Goal: Check status: Check status

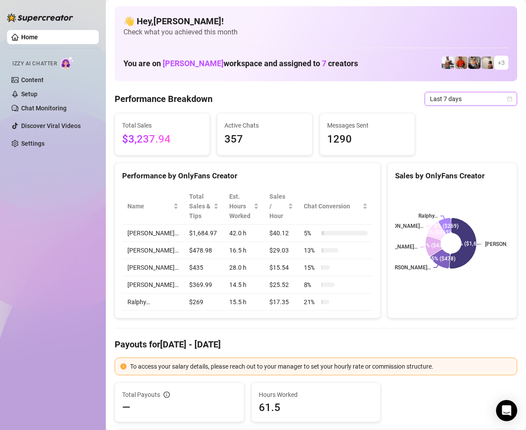
click at [507, 99] on icon "calendar" at bounding box center [509, 98] width 5 height 5
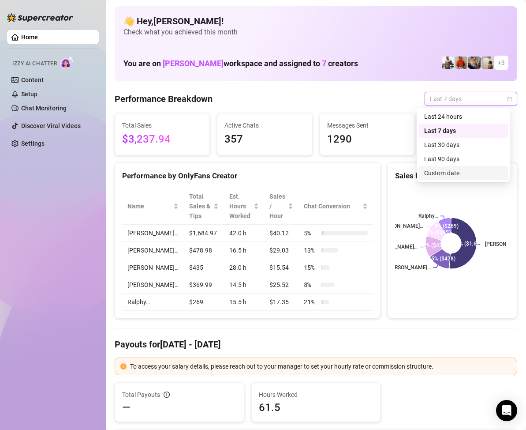
click at [451, 173] on div "Custom date" at bounding box center [463, 173] width 78 height 10
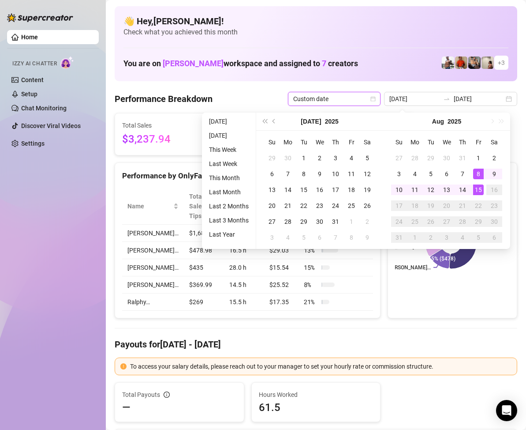
type input "[DATE]"
click at [479, 191] on div "15" at bounding box center [478, 189] width 11 height 11
click at [479, 190] on div "15" at bounding box center [478, 189] width 11 height 11
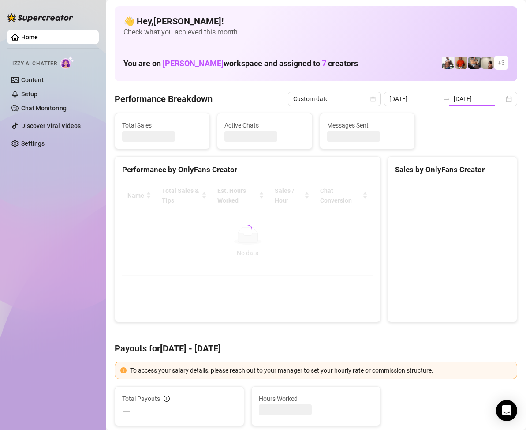
type input "[DATE]"
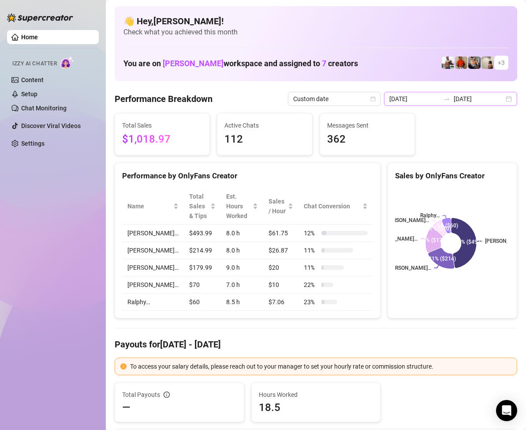
click at [501, 99] on div "[DATE] [DATE]" at bounding box center [450, 99] width 133 height 14
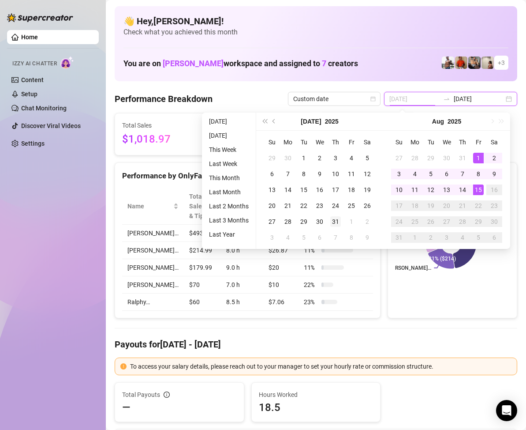
type input "[DATE]"
click at [332, 219] on div "31" at bounding box center [335, 221] width 11 height 11
type input "[DATE]"
click at [477, 185] on div "15" at bounding box center [478, 189] width 11 height 11
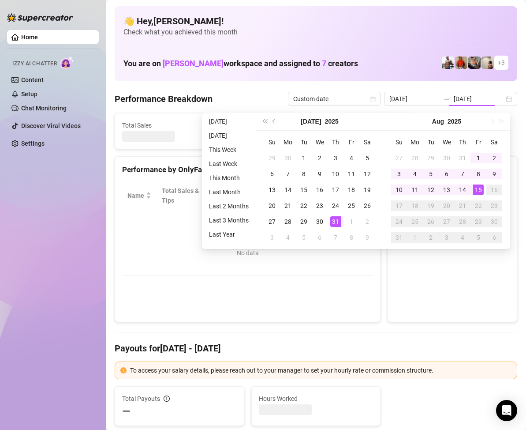
type input "[DATE]"
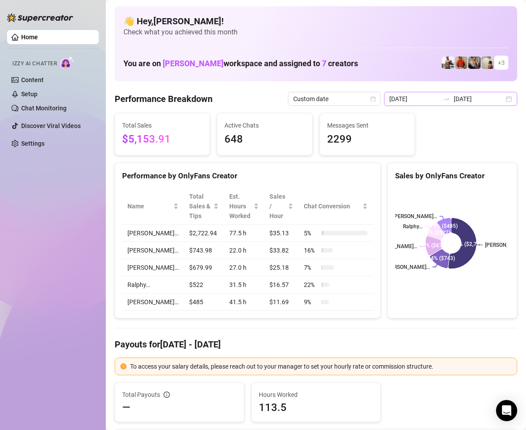
click at [498, 102] on div "[DATE] [DATE]" at bounding box center [450, 99] width 133 height 14
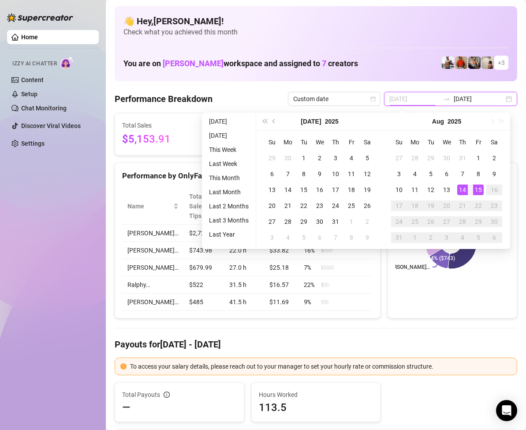
type input "[DATE]"
click at [478, 187] on div "15" at bounding box center [478, 189] width 11 height 11
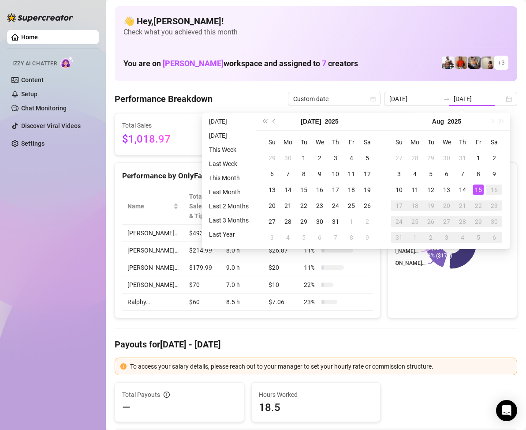
type input "[DATE]"
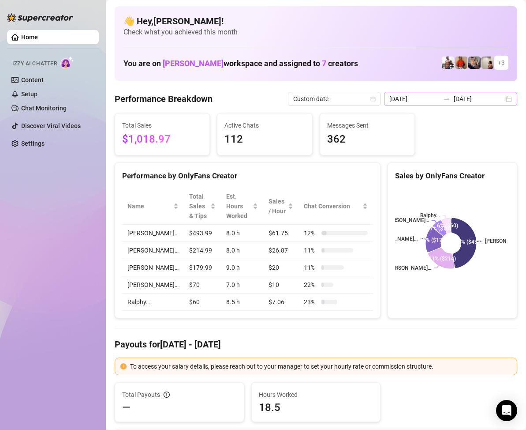
click at [501, 99] on div "[DATE] [DATE]" at bounding box center [450, 99] width 133 height 14
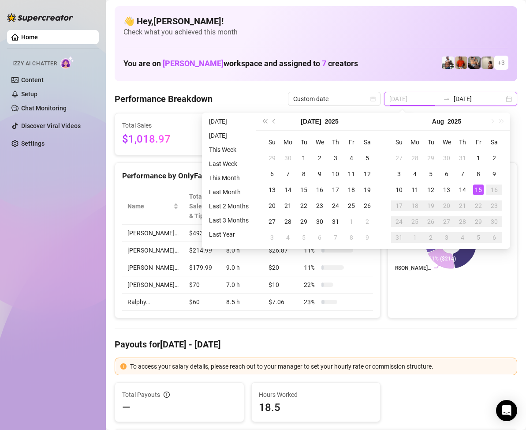
type input "[DATE]"
click at [481, 190] on div "15" at bounding box center [478, 189] width 11 height 11
